Goal: Transaction & Acquisition: Purchase product/service

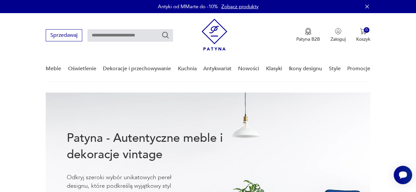
drag, startPoint x: 124, startPoint y: 35, endPoint x: 131, endPoint y: 33, distance: 7.2
click at [124, 35] on input "text" at bounding box center [129, 35] width 85 height 12
type input "*****"
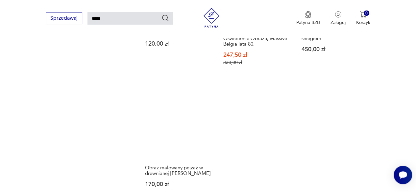
scroll to position [779, 0]
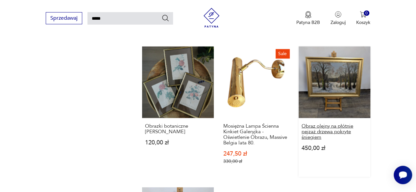
click at [324, 123] on h3 "Obraz olejny na płótnie pejzaż drzewa pokryte śniegiem" at bounding box center [334, 131] width 66 height 17
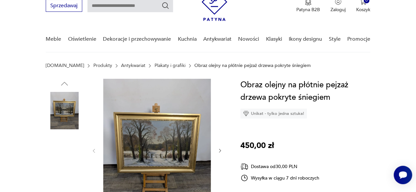
scroll to position [33, 0]
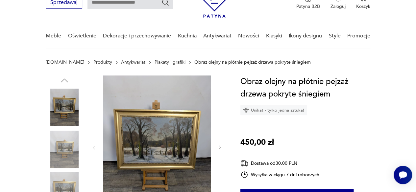
click at [154, 63] on link "Plakaty i grafiki" at bounding box center [169, 62] width 31 height 5
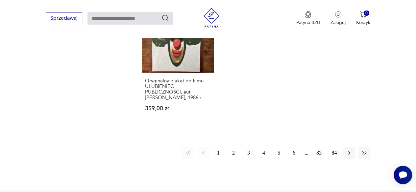
scroll to position [966, 0]
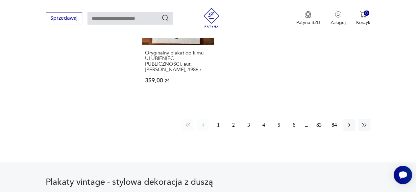
click at [294, 125] on button "6" at bounding box center [294, 125] width 12 height 12
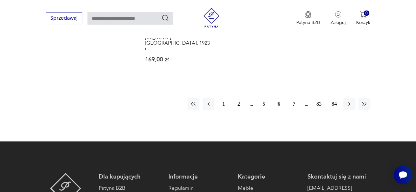
scroll to position [1009, 0]
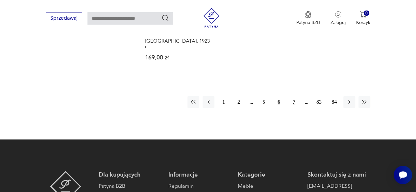
click at [293, 96] on button "7" at bounding box center [294, 102] width 12 height 12
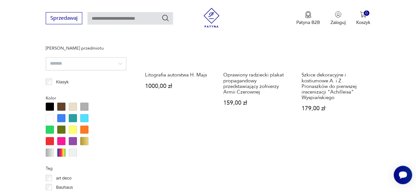
scroll to position [483, 0]
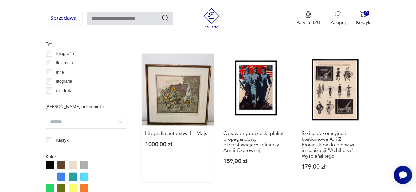
click at [170, 104] on link "Litografia autorstwa H. Majs 1000,00 zł" at bounding box center [178, 118] width 72 height 128
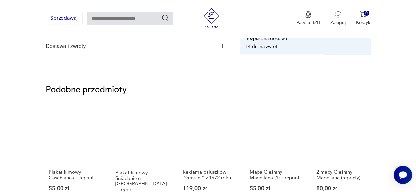
scroll to position [361, 0]
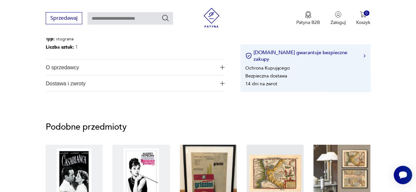
click at [221, 66] on img "button" at bounding box center [222, 67] width 5 height 5
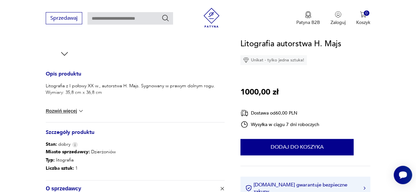
scroll to position [197, 0]
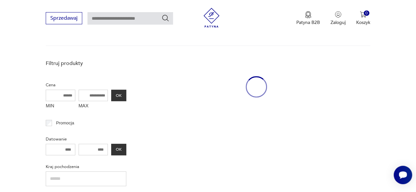
scroll to position [544, 0]
